Goal: Task Accomplishment & Management: Manage account settings

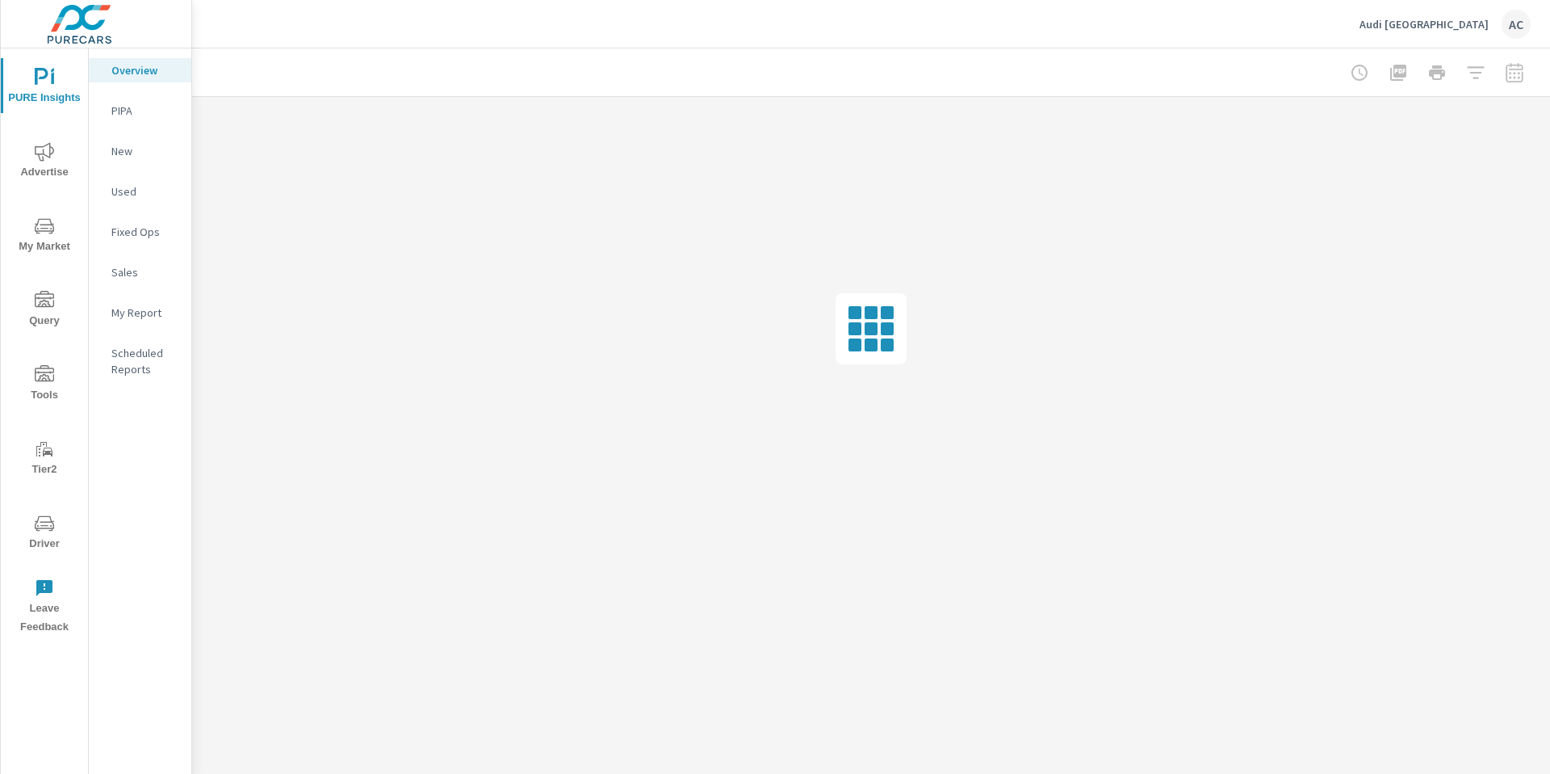
click at [69, 26] on img at bounding box center [79, 24] width 157 height 65
click at [93, 27] on img at bounding box center [79, 24] width 157 height 65
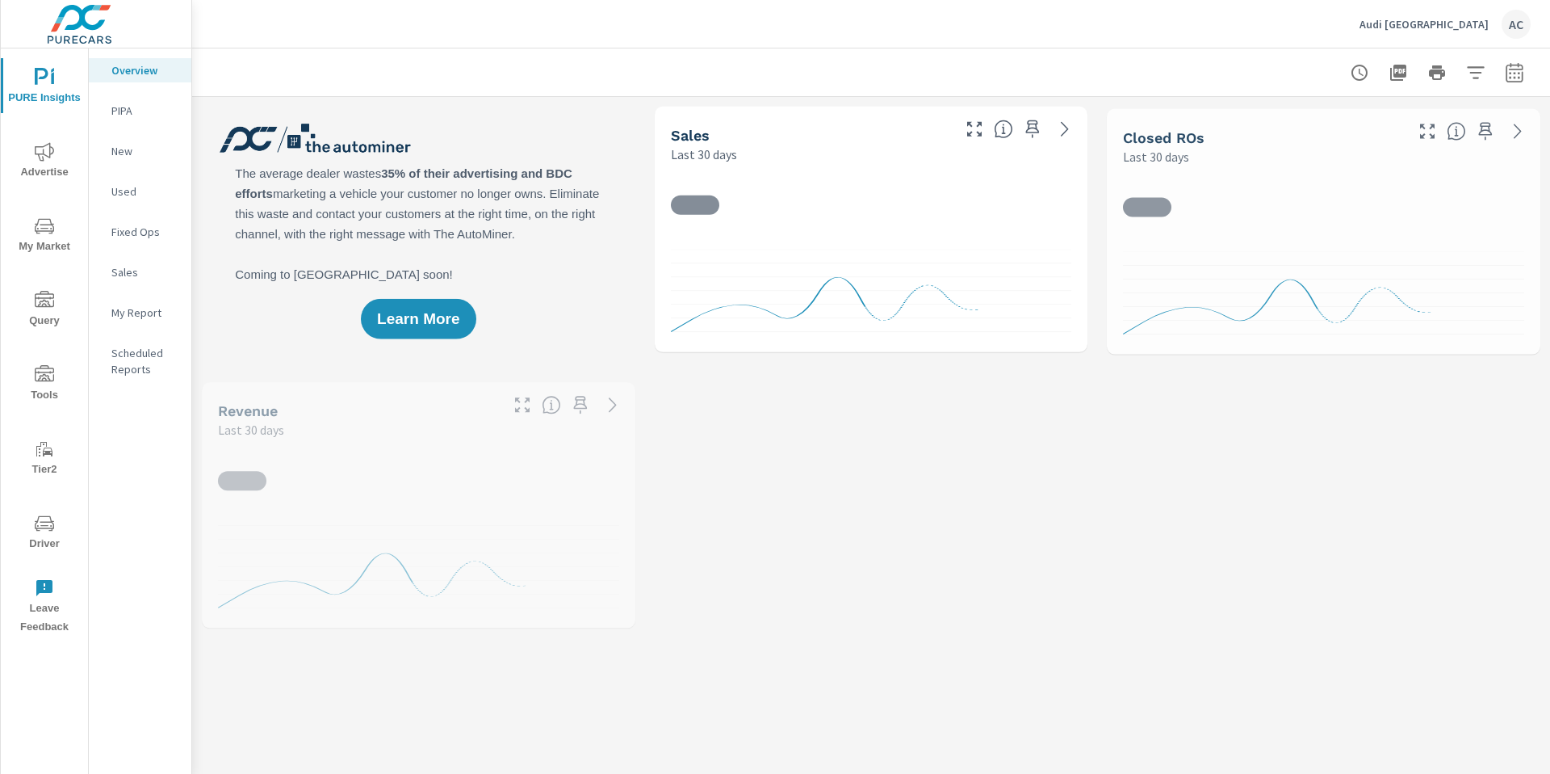
click at [86, 41] on img at bounding box center [79, 24] width 157 height 65
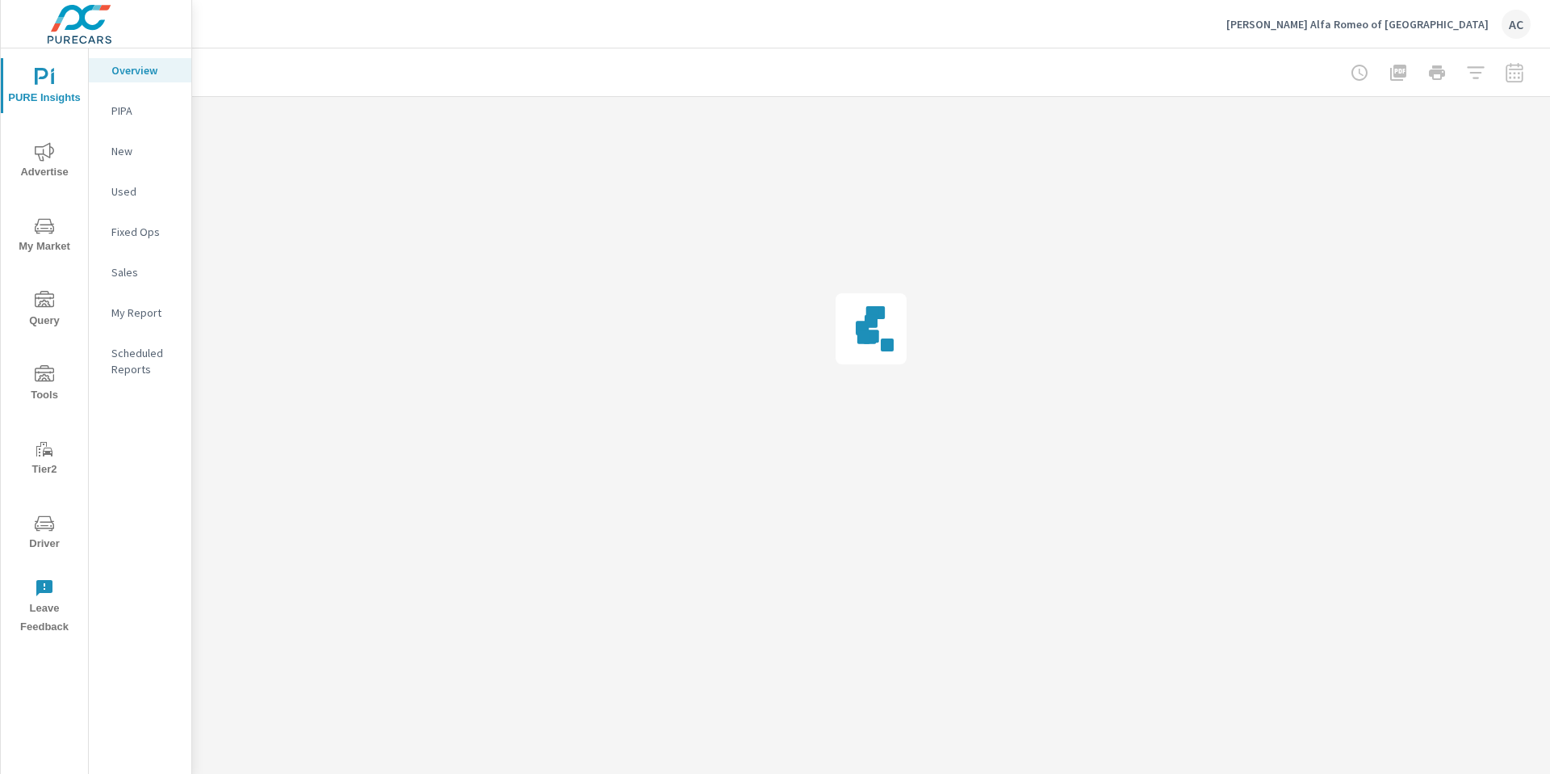
click at [1513, 23] on div "AC" at bounding box center [1516, 24] width 29 height 29
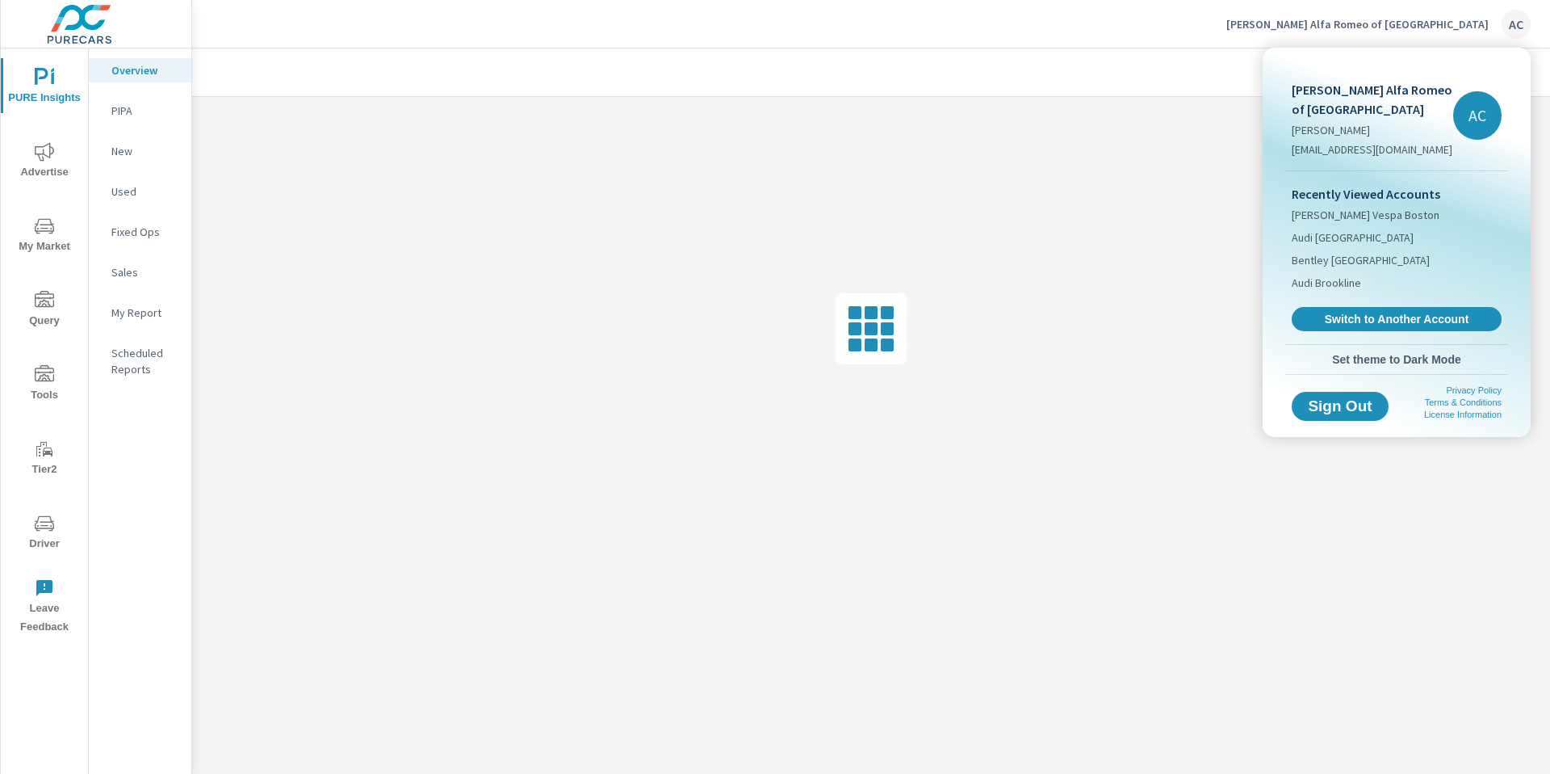
drag, startPoint x: 1448, startPoint y: 125, endPoint x: 1462, endPoint y: 115, distance: 17.5
click at [1455, 120] on div "[PERSON_NAME] Alfa Romeo of Boston [PERSON_NAME] [EMAIL_ADDRESS][DOMAIN_NAME] AC" at bounding box center [1397, 116] width 223 height 110
click at [1479, 110] on div "AC" at bounding box center [1478, 115] width 48 height 48
click at [1470, 325] on span "Switch to Another Account" at bounding box center [1397, 319] width 198 height 15
